Goal: Navigation & Orientation: Find specific page/section

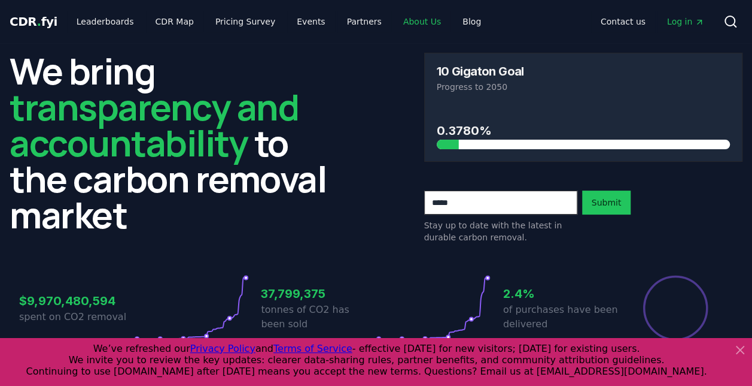
click at [406, 19] on link "About Us" at bounding box center [422, 22] width 57 height 22
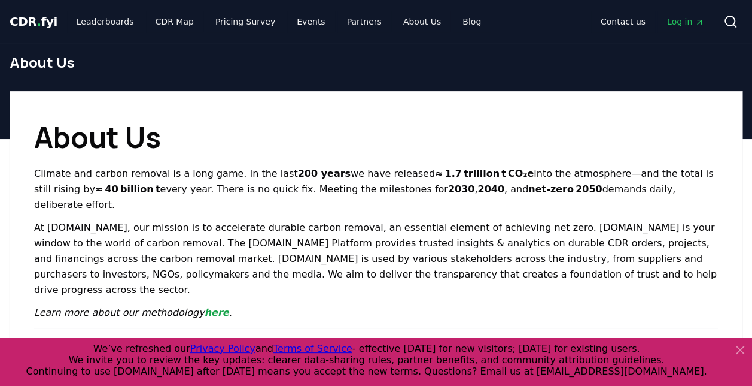
click at [32, 20] on span "CDR . fyi" at bounding box center [34, 21] width 48 height 14
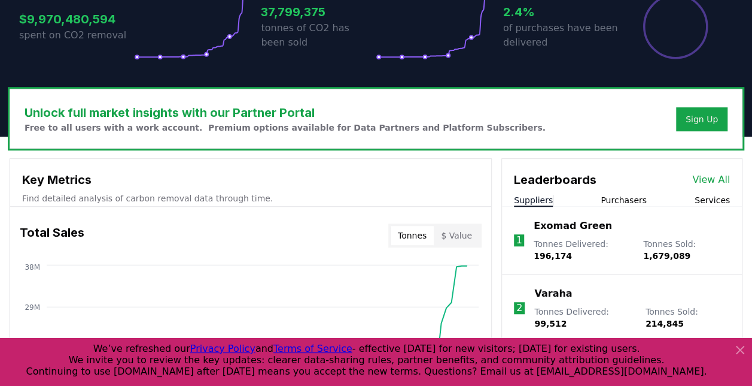
scroll to position [284, 0]
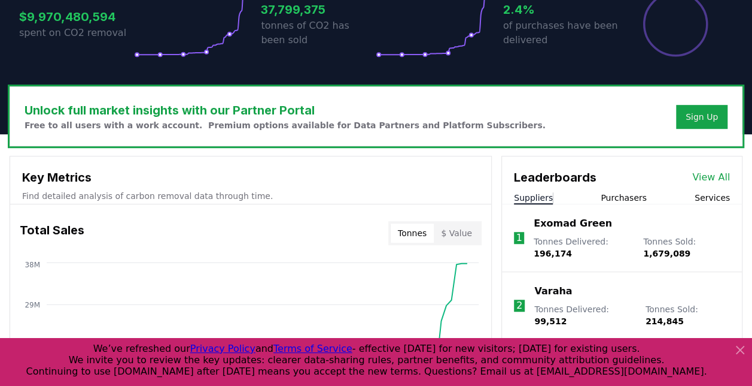
click at [571, 199] on div "Suppliers Purchasers Services" at bounding box center [622, 198] width 240 height 13
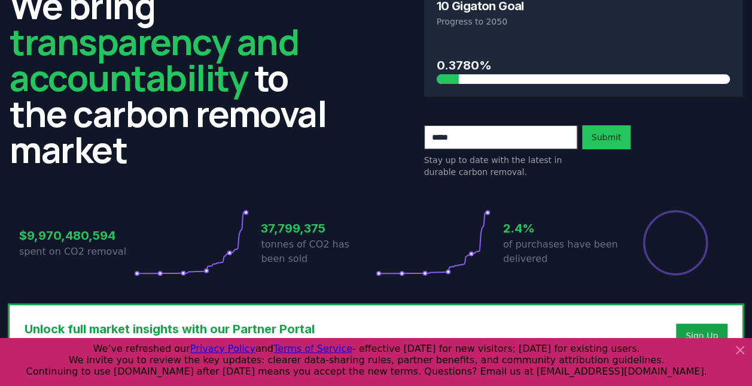
scroll to position [0, 0]
